Goal: Navigation & Orientation: Find specific page/section

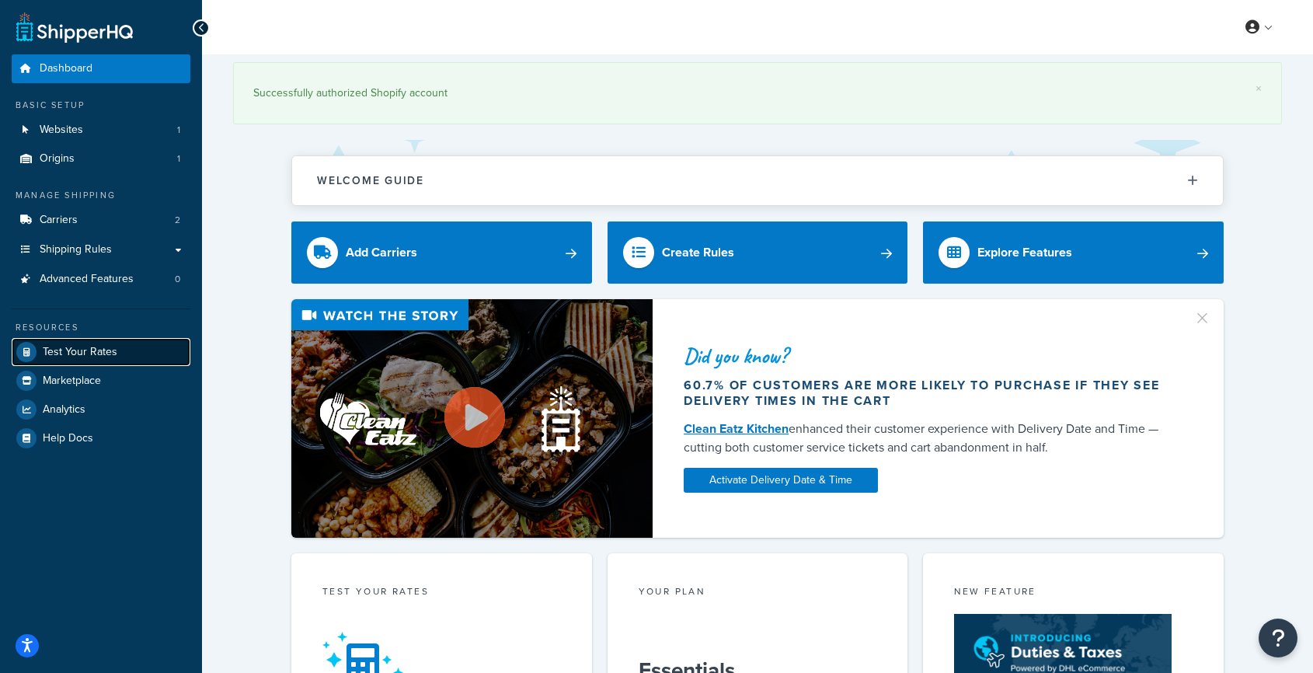
click at [85, 356] on span "Test Your Rates" at bounding box center [80, 352] width 75 height 13
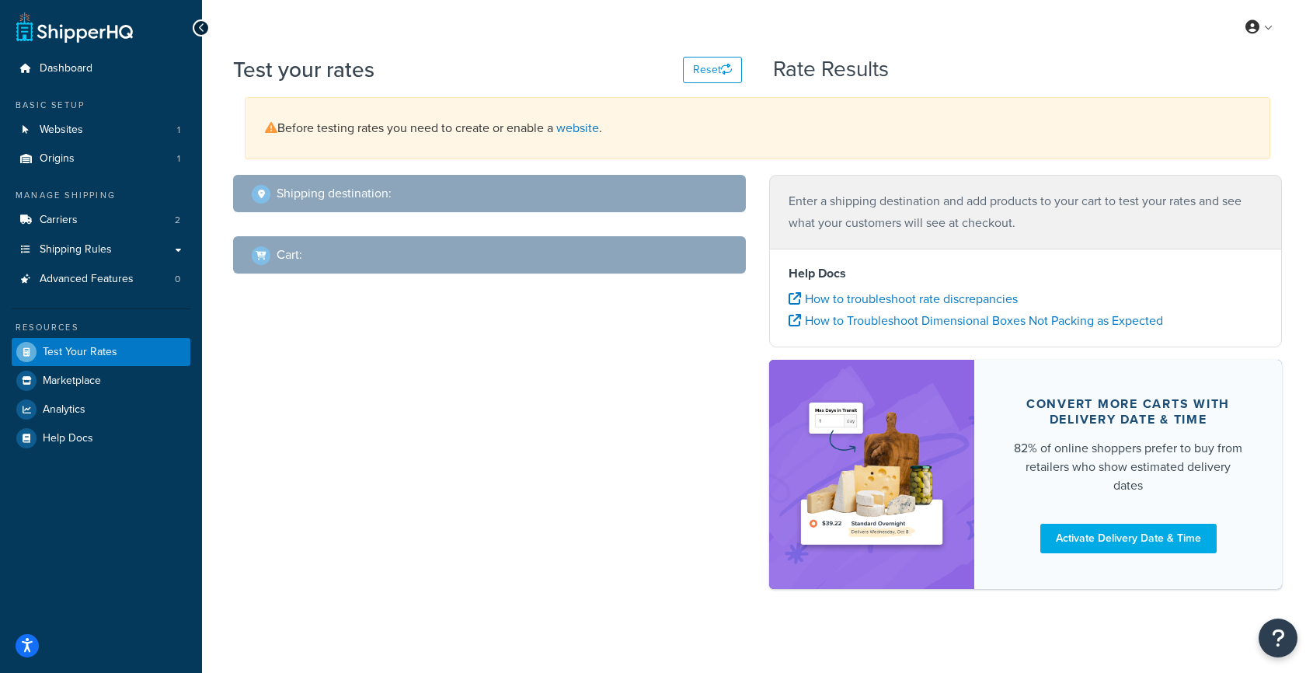
select select "[GEOGRAPHIC_DATA]"
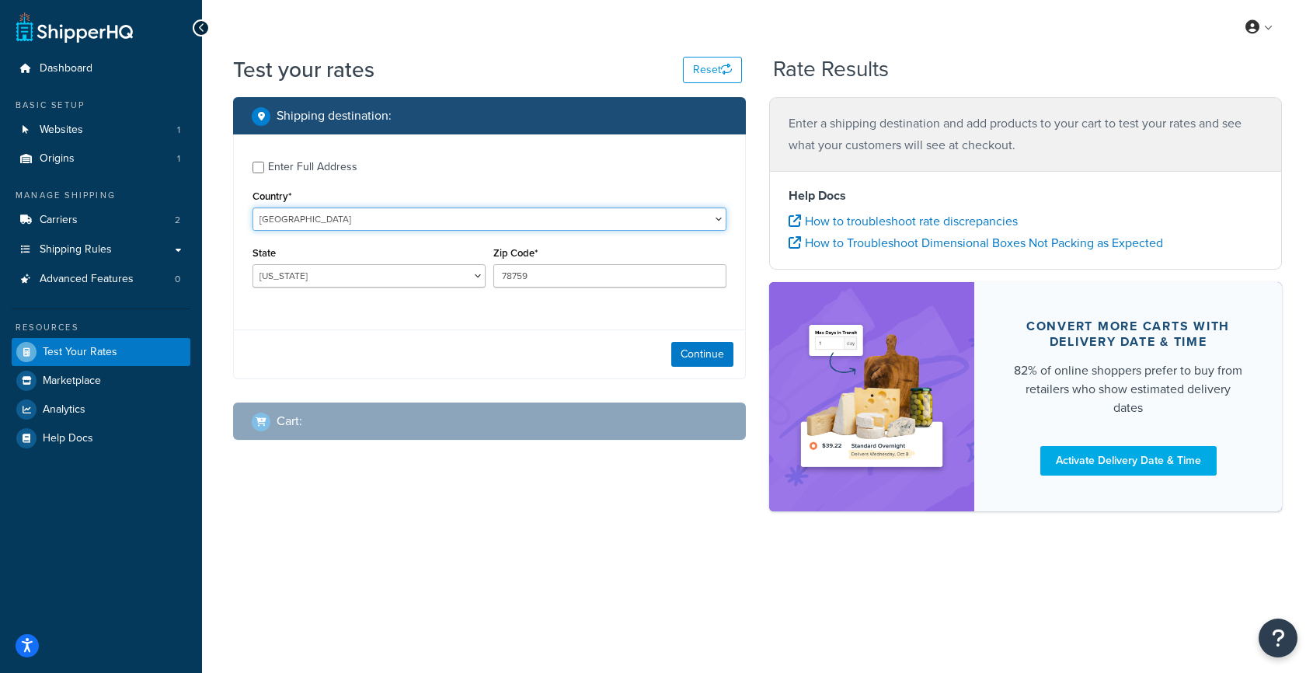
click at [349, 218] on select "[GEOGRAPHIC_DATA] [GEOGRAPHIC_DATA] [GEOGRAPHIC_DATA] [GEOGRAPHIC_DATA] [GEOGRA…" at bounding box center [490, 219] width 474 height 23
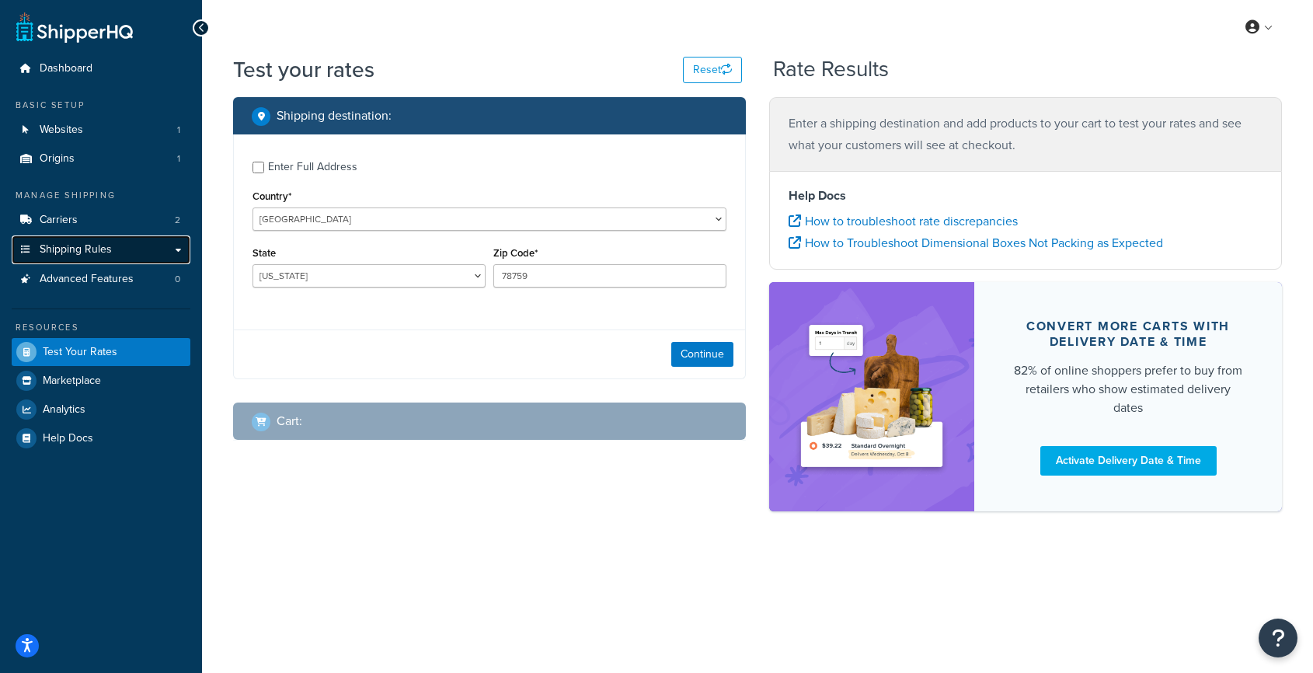
click at [105, 243] on span "Shipping Rules" at bounding box center [76, 249] width 72 height 13
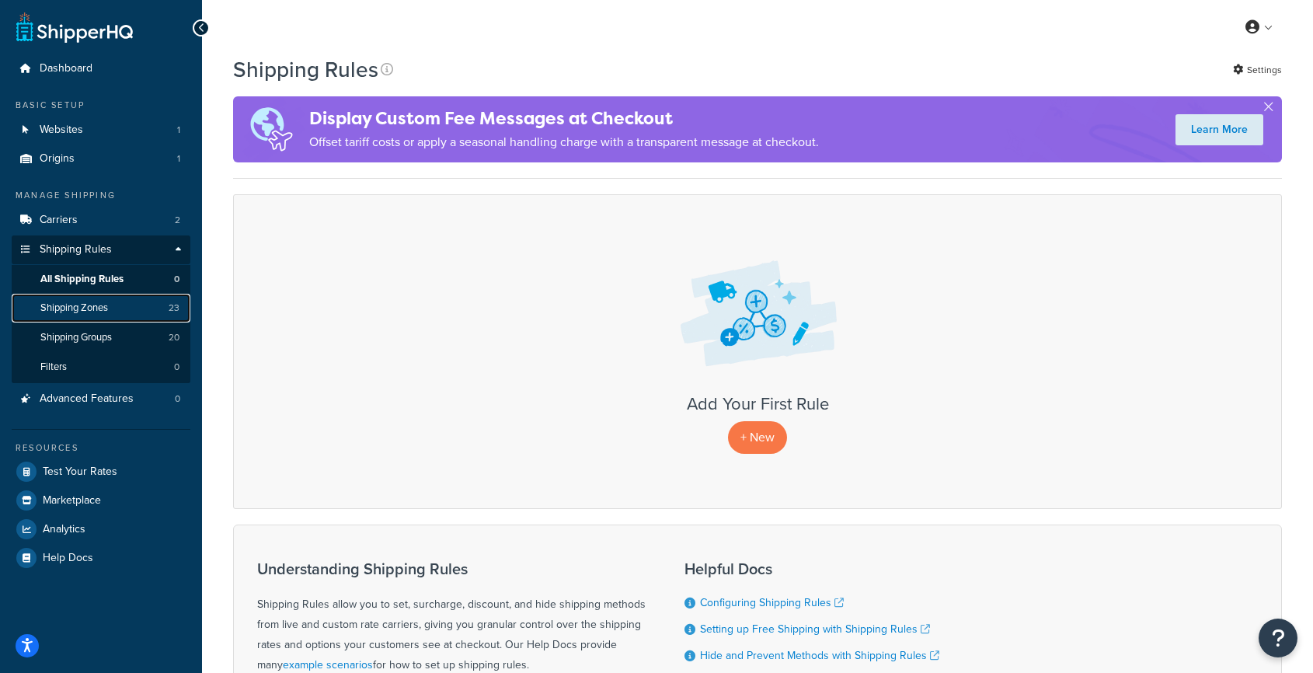
click at [118, 309] on link "Shipping Zones 23" at bounding box center [101, 308] width 179 height 29
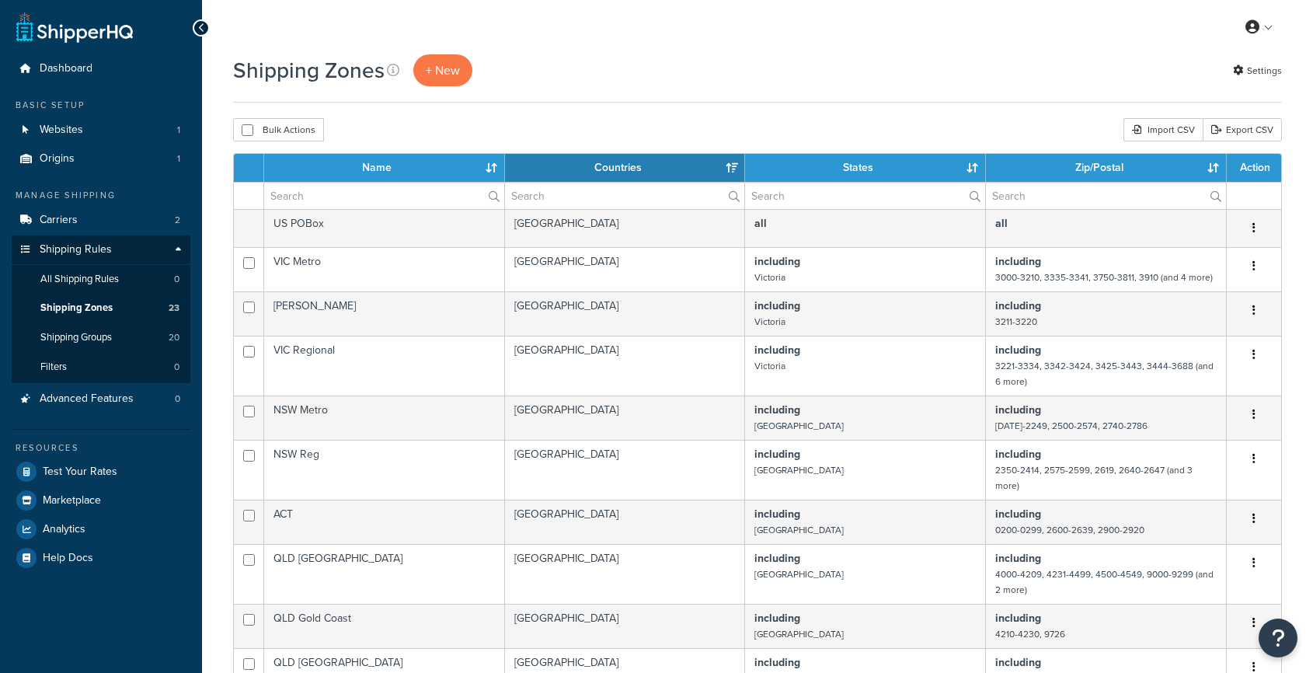
select select "15"
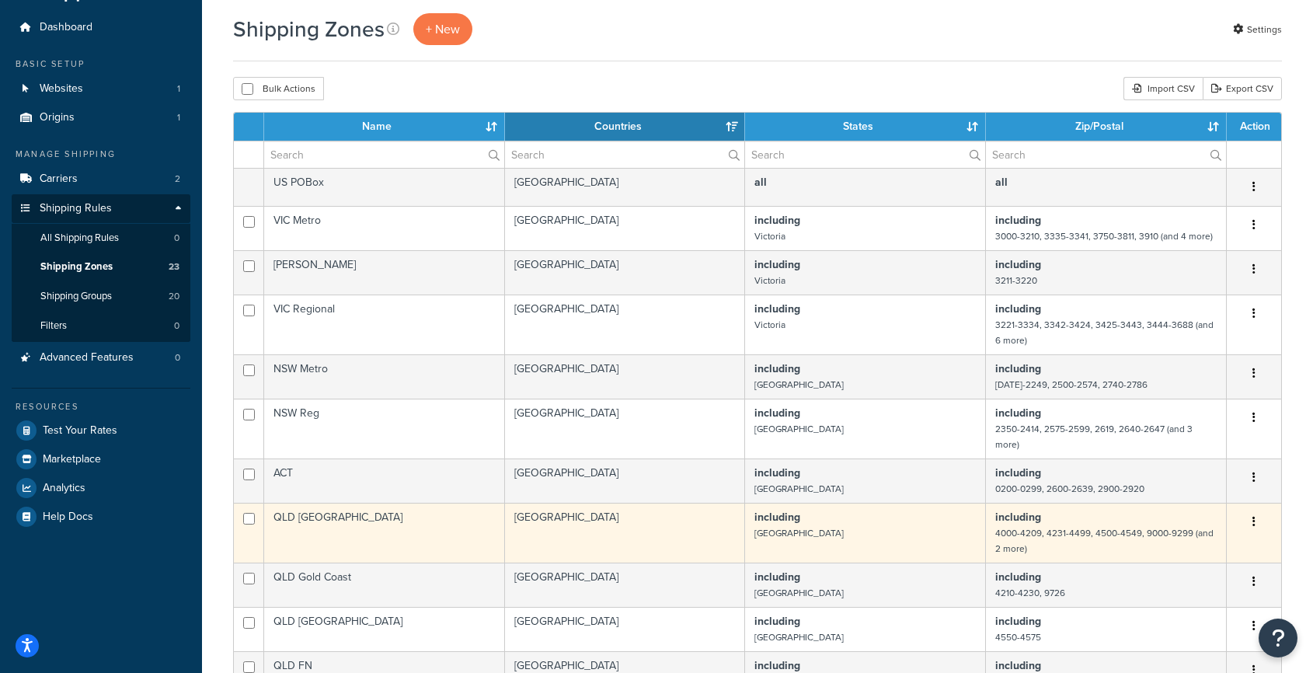
scroll to position [40, 0]
